Goal: Information Seeking & Learning: Learn about a topic

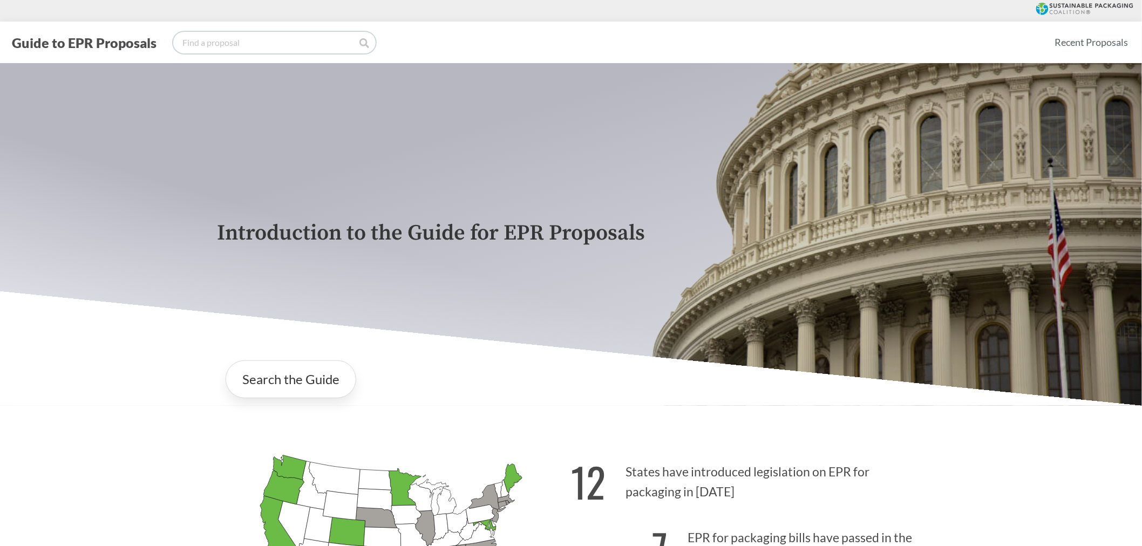
click at [320, 45] on input "search" at bounding box center [274, 43] width 202 height 22
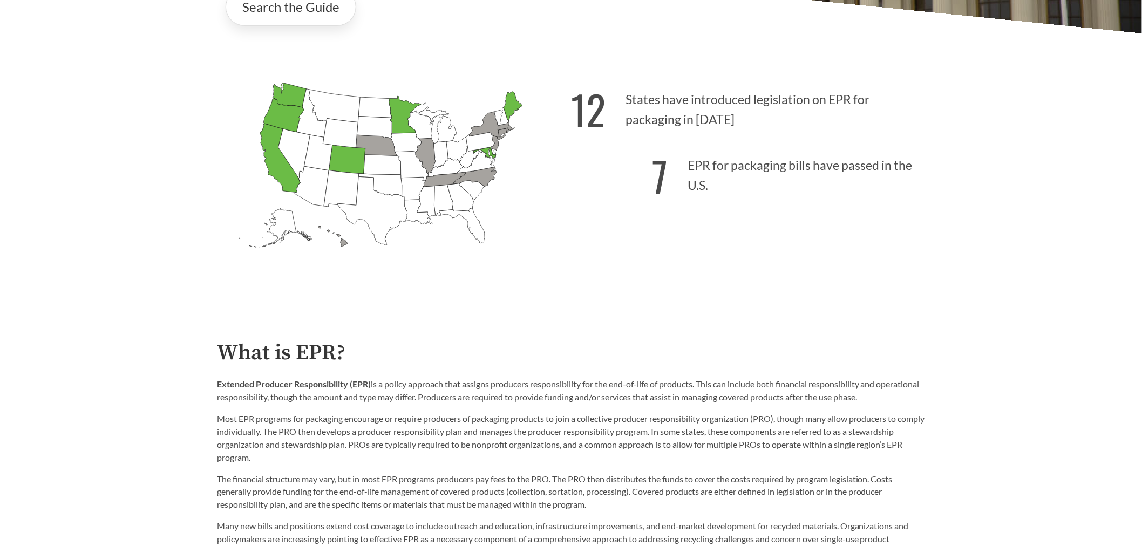
scroll to position [120, 0]
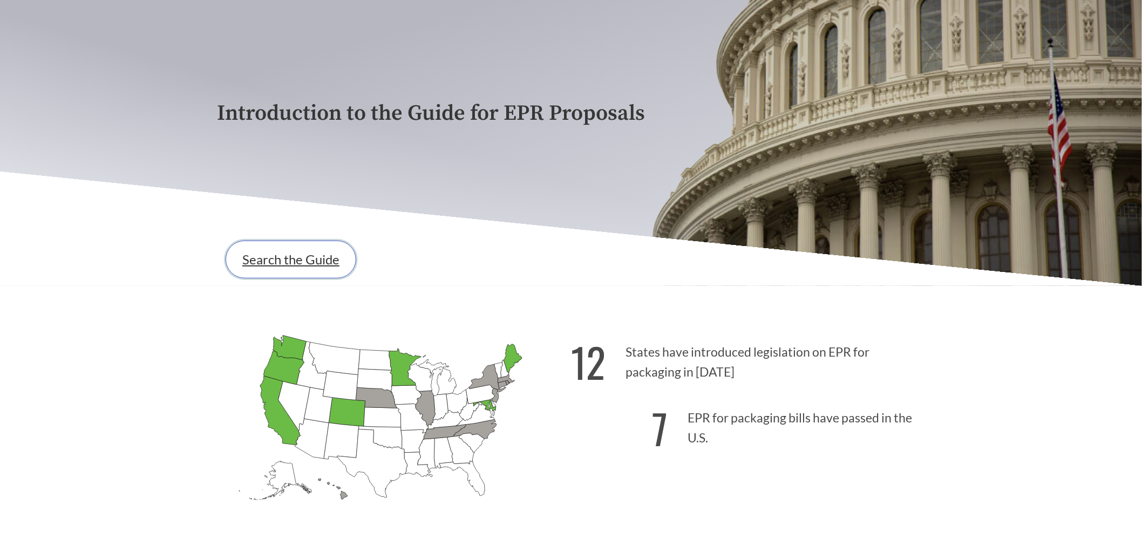
click at [273, 270] on link "Search the Guide" at bounding box center [291, 260] width 131 height 38
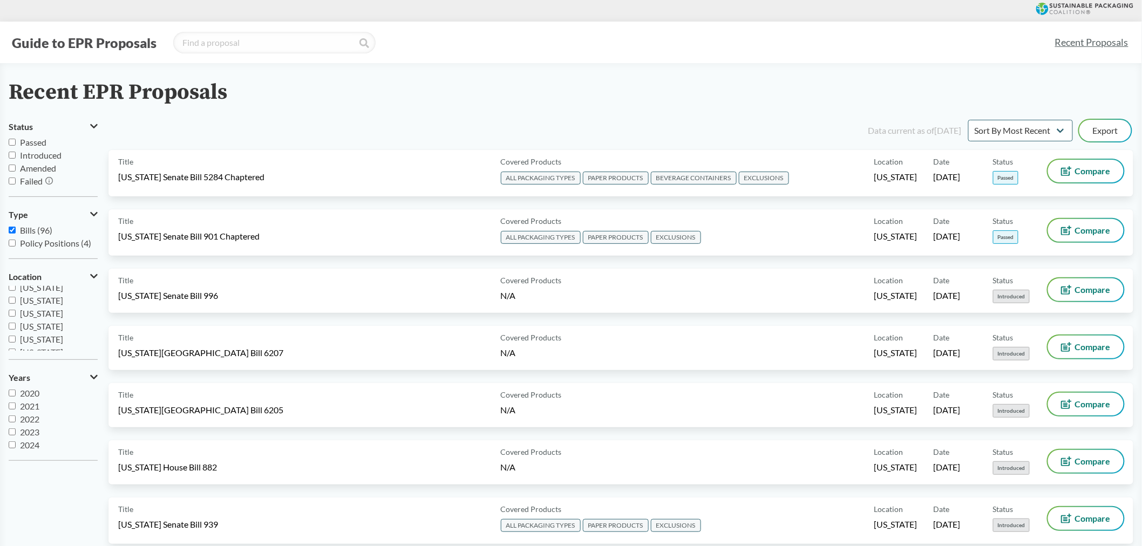
scroll to position [233, 0]
click at [236, 46] on input "search" at bounding box center [274, 43] width 202 height 22
type input "[US_STATE]"
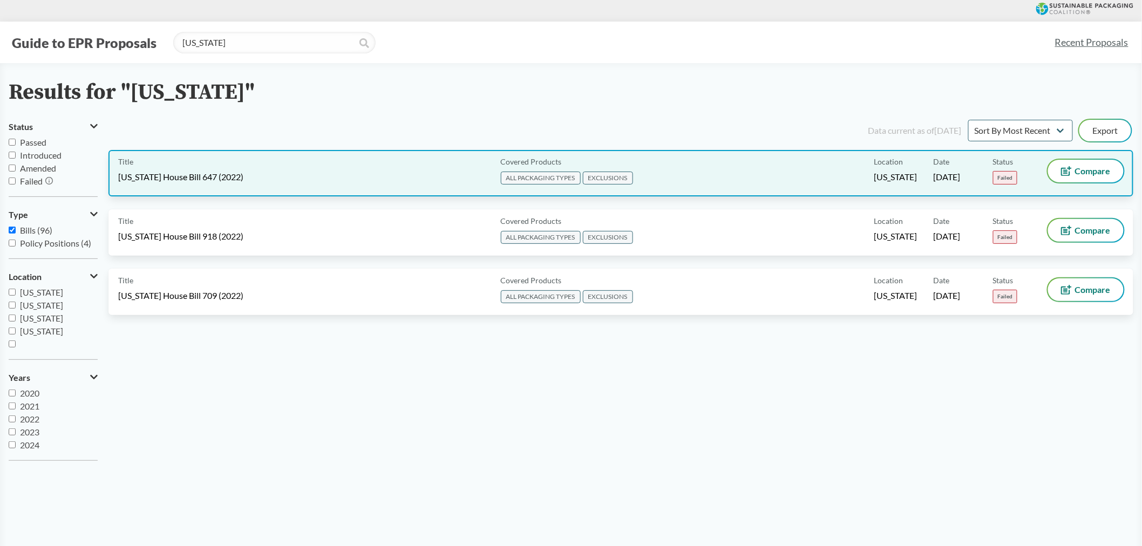
click at [217, 161] on div "Title [US_STATE] House Bill 647 (2022)" at bounding box center [307, 173] width 378 height 27
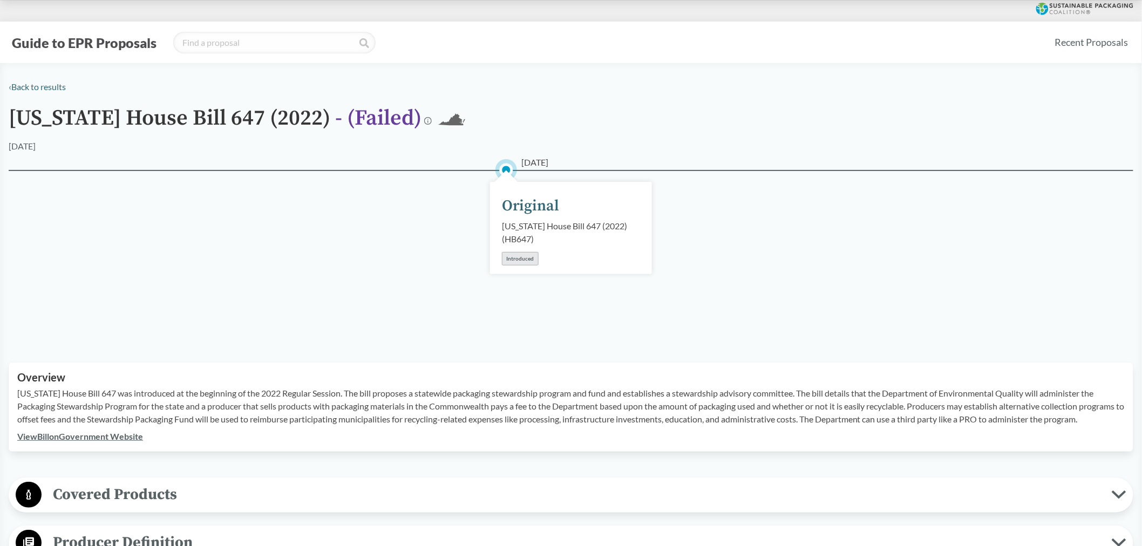
scroll to position [240, 0]
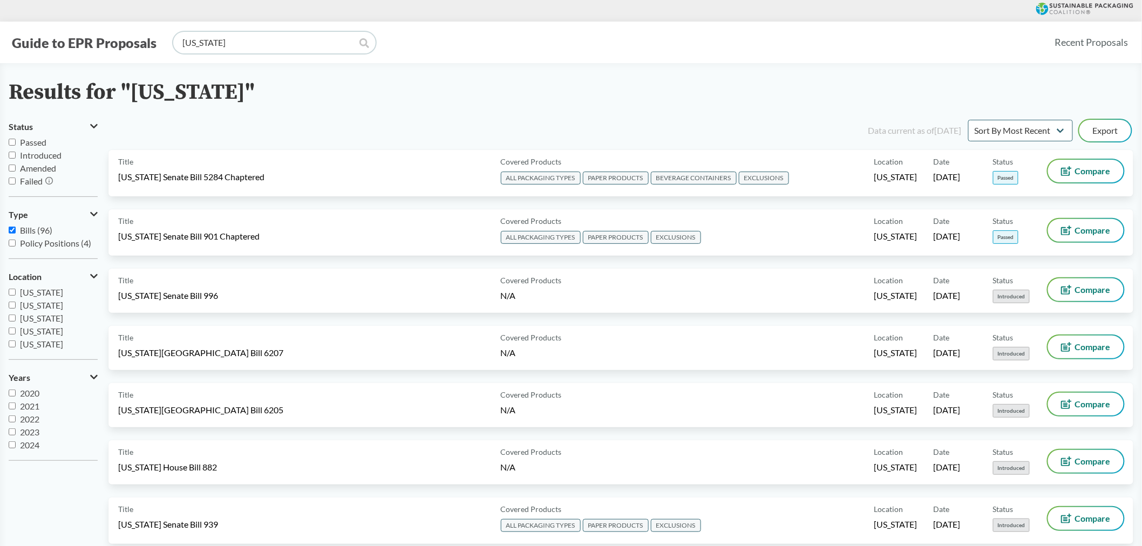
click at [221, 36] on input "[US_STATE]" at bounding box center [274, 43] width 202 height 22
drag, startPoint x: 220, startPoint y: 44, endPoint x: 125, endPoint y: 45, distance: 94.4
click at [125, 46] on div "Guide to EPR Proposals [US_STATE]" at bounding box center [527, 43] width 1037 height 22
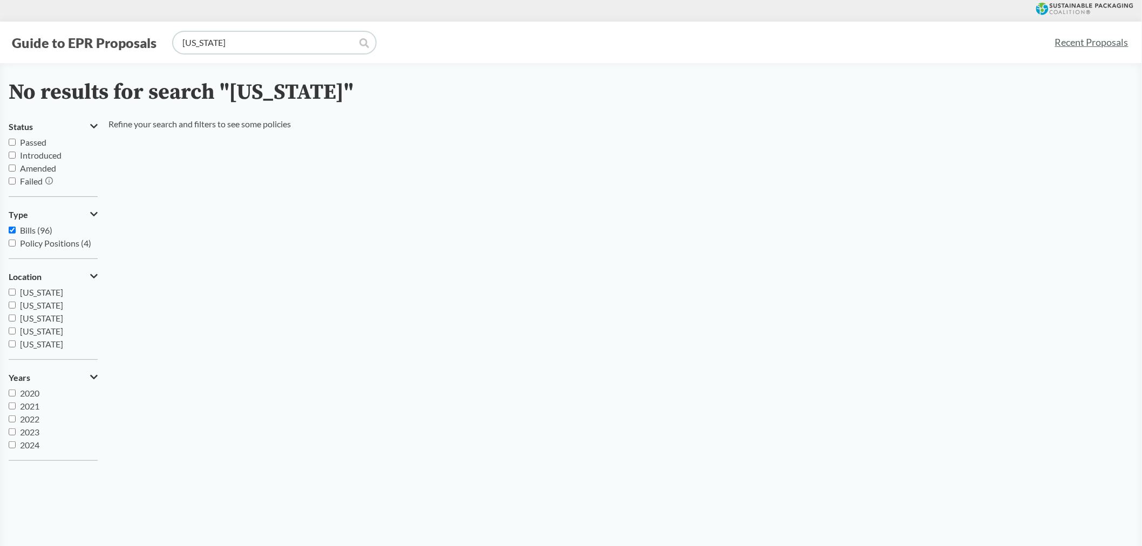
drag, startPoint x: 250, startPoint y: 40, endPoint x: 130, endPoint y: 30, distance: 120.7
click at [130, 30] on div "Guide to EPR Proposals [US_STATE] Recent Proposals" at bounding box center [571, 43] width 1142 height 42
type input "[US_STATE]"
click at [240, 43] on input "[US_STATE]" at bounding box center [274, 43] width 202 height 22
